Goal: Information Seeking & Learning: Learn about a topic

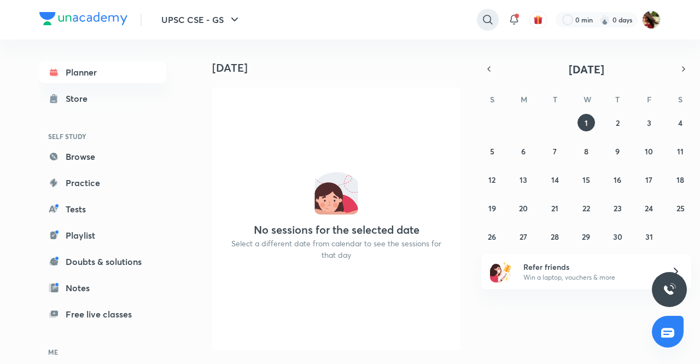
click at [487, 22] on icon at bounding box center [487, 19] width 9 height 9
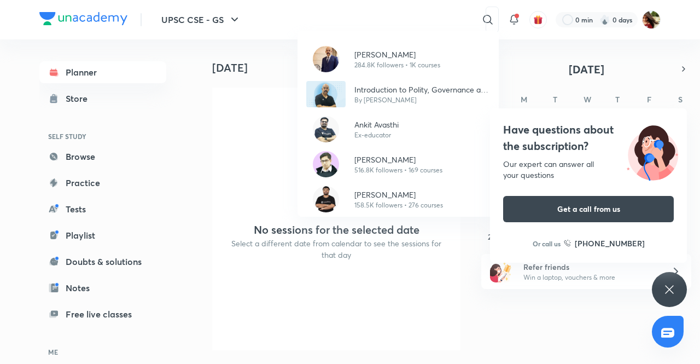
click at [257, 169] on div "[PERSON_NAME] 284.8K followers • 1K courses Introduction to Polity, Governance …" at bounding box center [350, 182] width 700 height 364
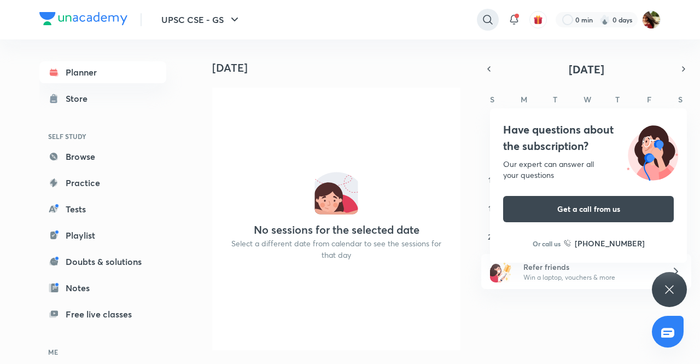
click at [479, 20] on div at bounding box center [488, 20] width 22 height 22
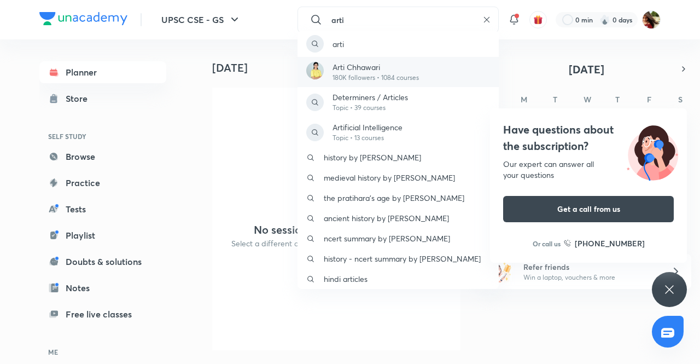
type input "arti"
click at [348, 74] on p "180K followers • 1084 courses" at bounding box center [376, 78] width 86 height 10
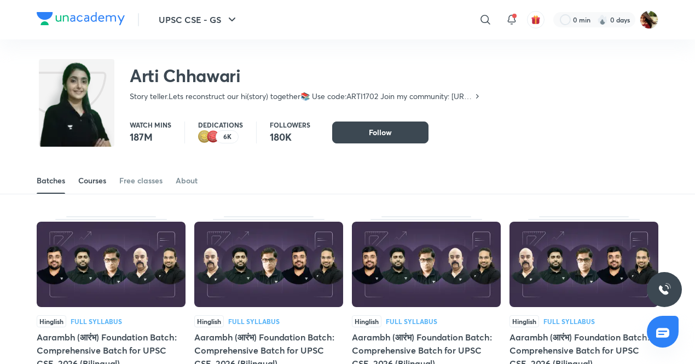
click at [94, 184] on div "Courses" at bounding box center [92, 180] width 28 height 11
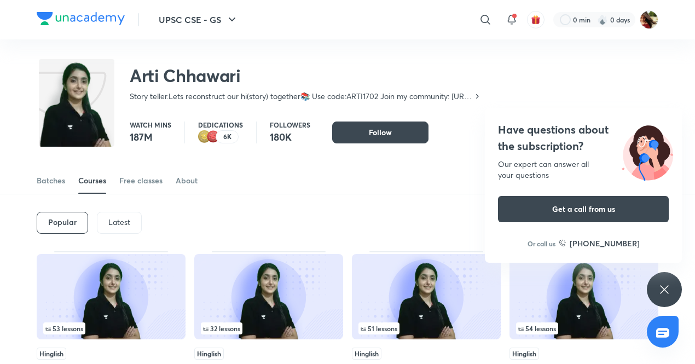
click at [99, 176] on div "Courses" at bounding box center [92, 180] width 28 height 11
click at [65, 220] on h6 "Popular" at bounding box center [62, 222] width 28 height 9
click at [40, 183] on div "Batches" at bounding box center [51, 180] width 28 height 11
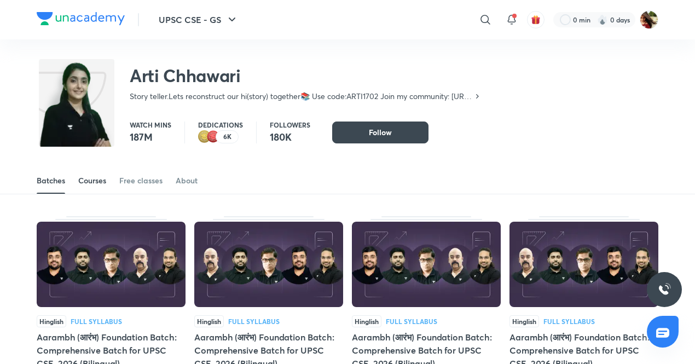
click at [102, 183] on div "Courses" at bounding box center [92, 180] width 28 height 11
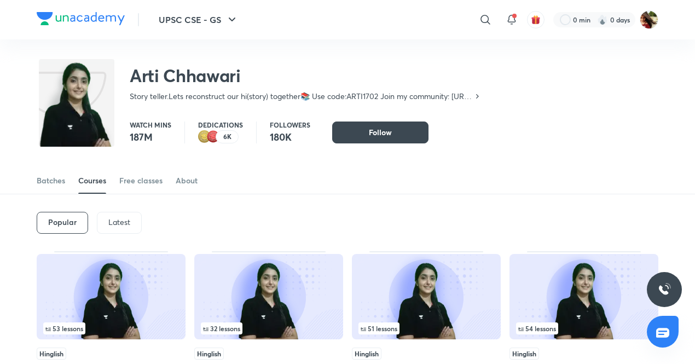
click at [114, 223] on p "Latest" at bounding box center [119, 222] width 22 height 9
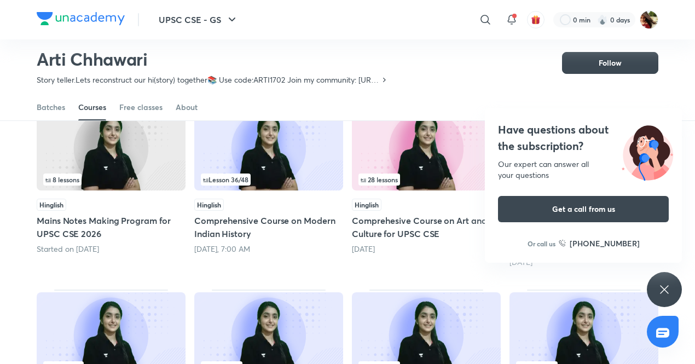
scroll to position [115, 0]
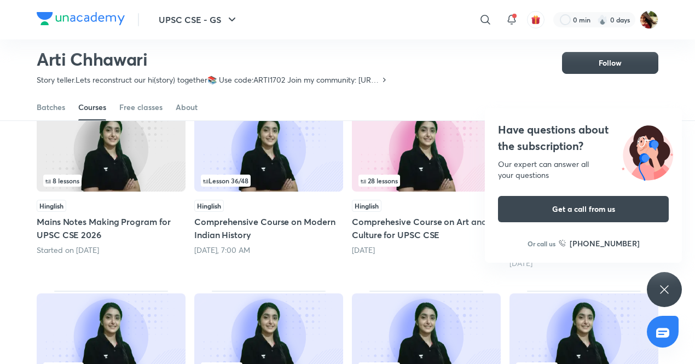
click at [655, 285] on div "Have questions about the subscription? Our expert can answer all your questions…" at bounding box center [664, 289] width 35 height 35
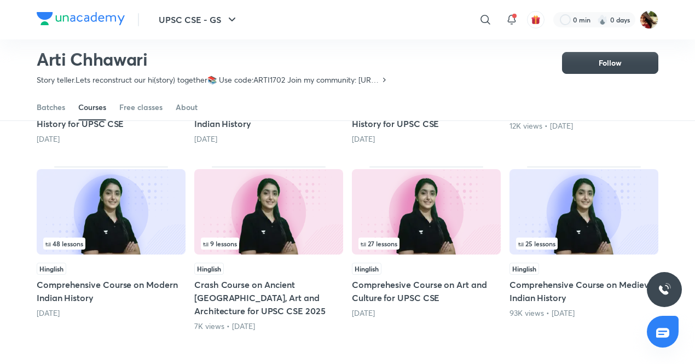
scroll to position [415, 0]
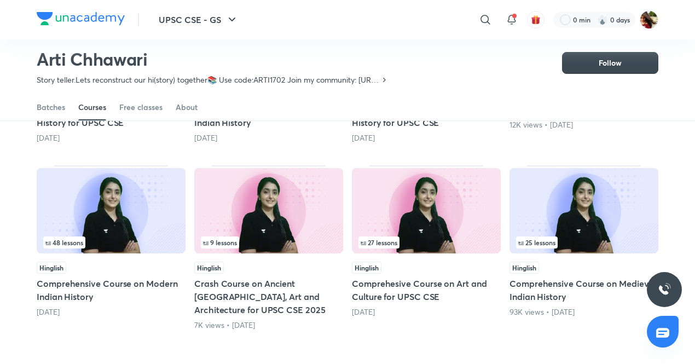
click at [144, 220] on img at bounding box center [111, 210] width 149 height 85
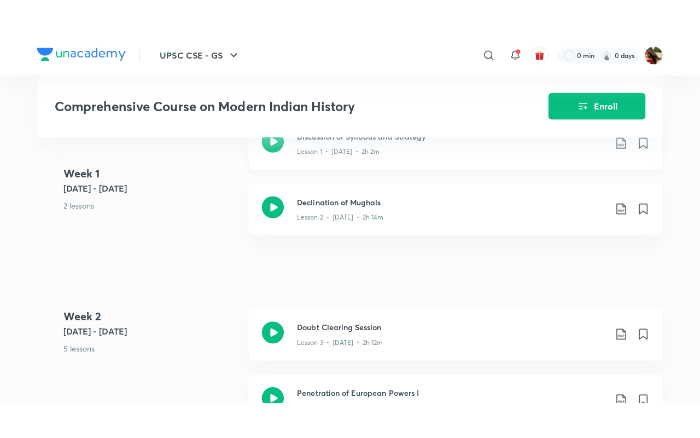
scroll to position [493, 0]
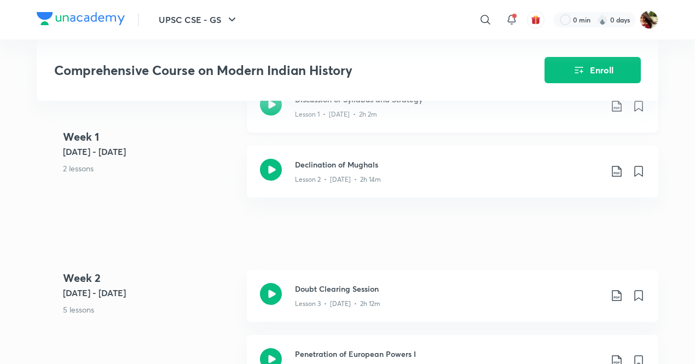
click at [267, 110] on icon at bounding box center [271, 105] width 22 height 22
